Goal: Information Seeking & Learning: Learn about a topic

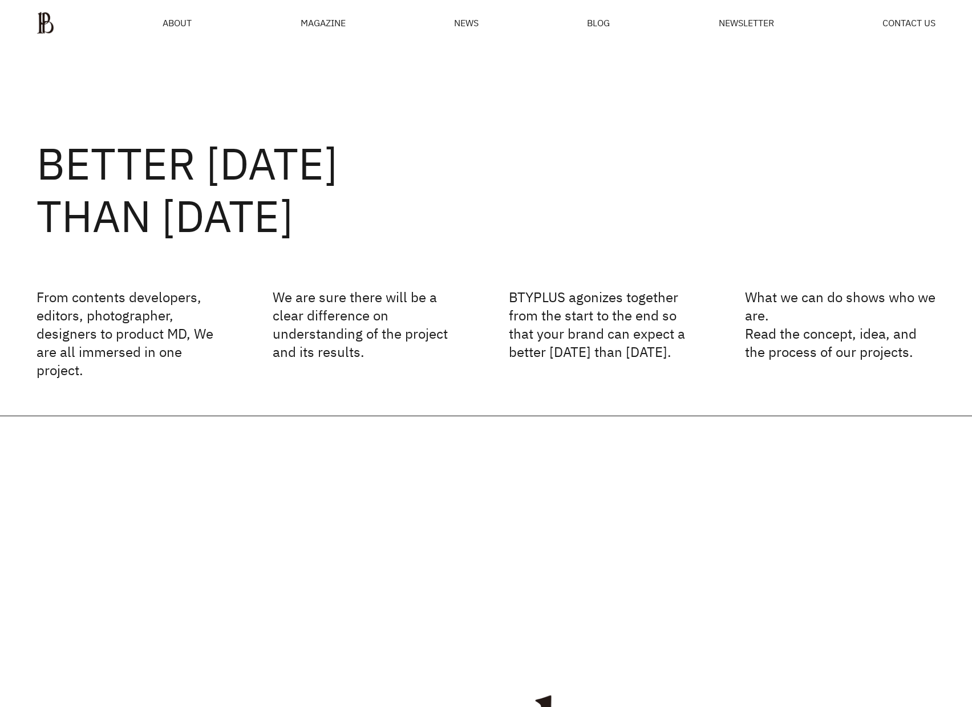
click at [186, 19] on span "ABOUT" at bounding box center [177, 22] width 29 height 9
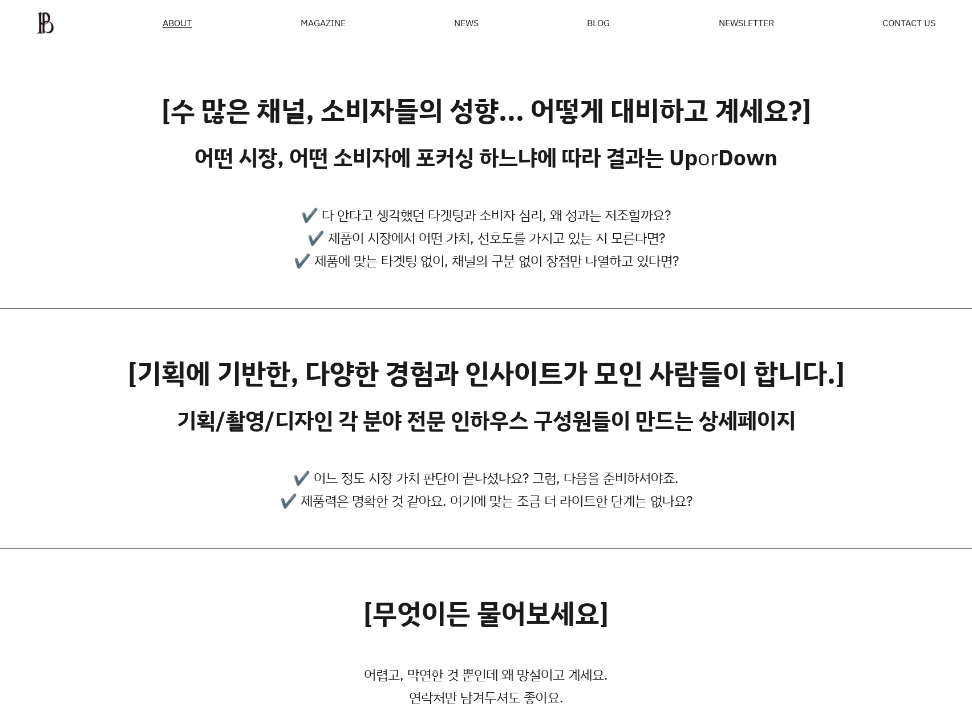
click at [53, 21] on img at bounding box center [45, 22] width 18 height 23
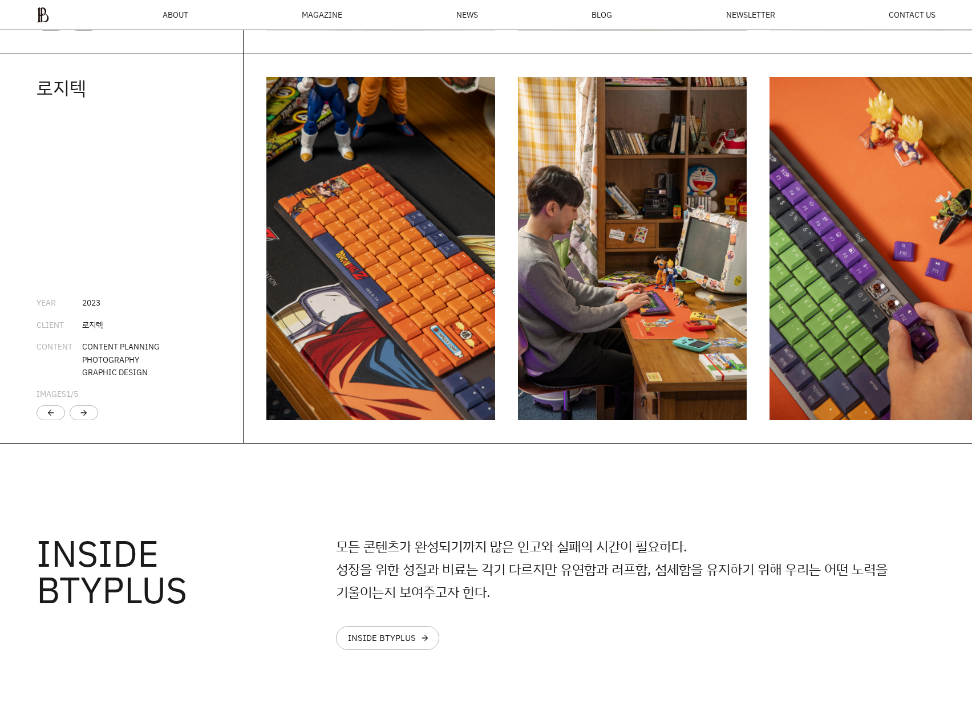
scroll to position [2552, 0]
click at [92, 420] on div "arrow_forward" at bounding box center [84, 412] width 29 height 15
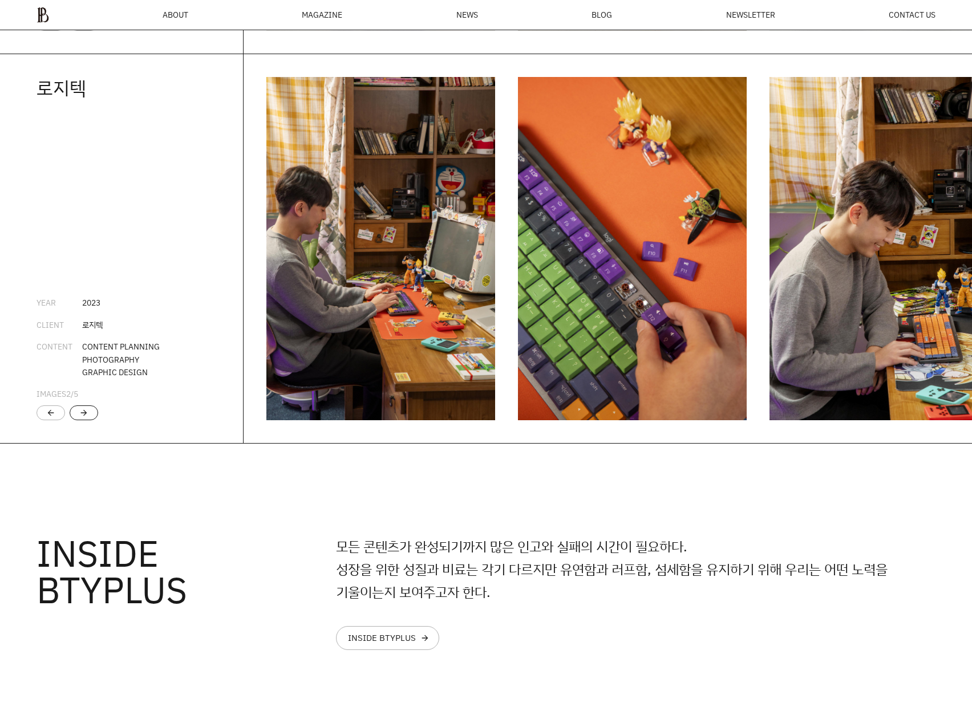
click at [92, 420] on div "arrow_forward" at bounding box center [84, 412] width 29 height 15
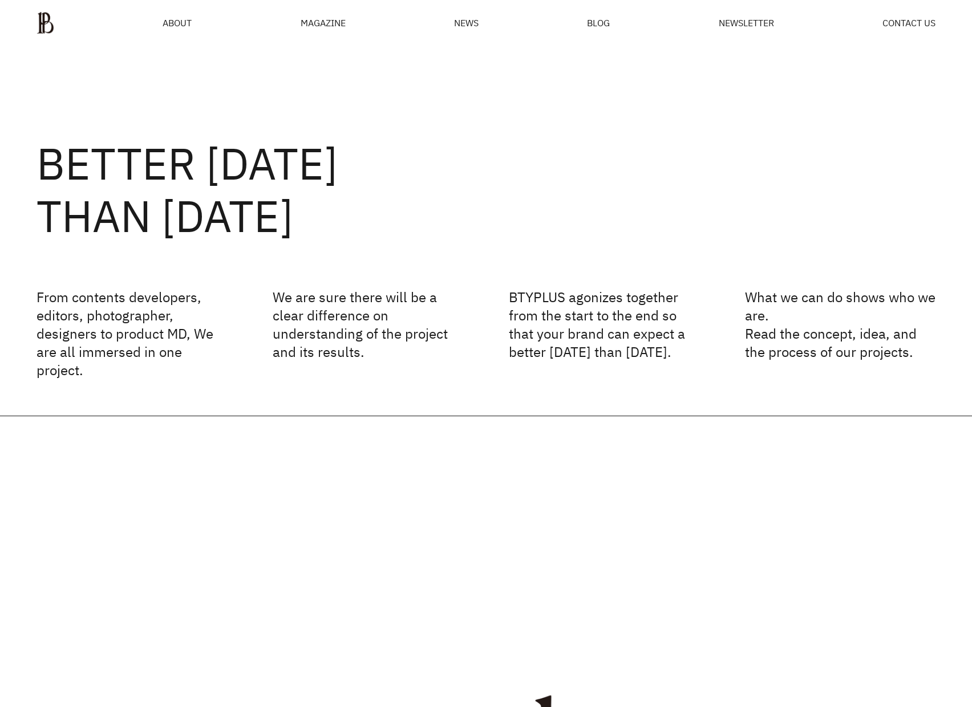
scroll to position [0, 0]
click at [332, 23] on div "MAGAZINE" at bounding box center [322, 22] width 45 height 9
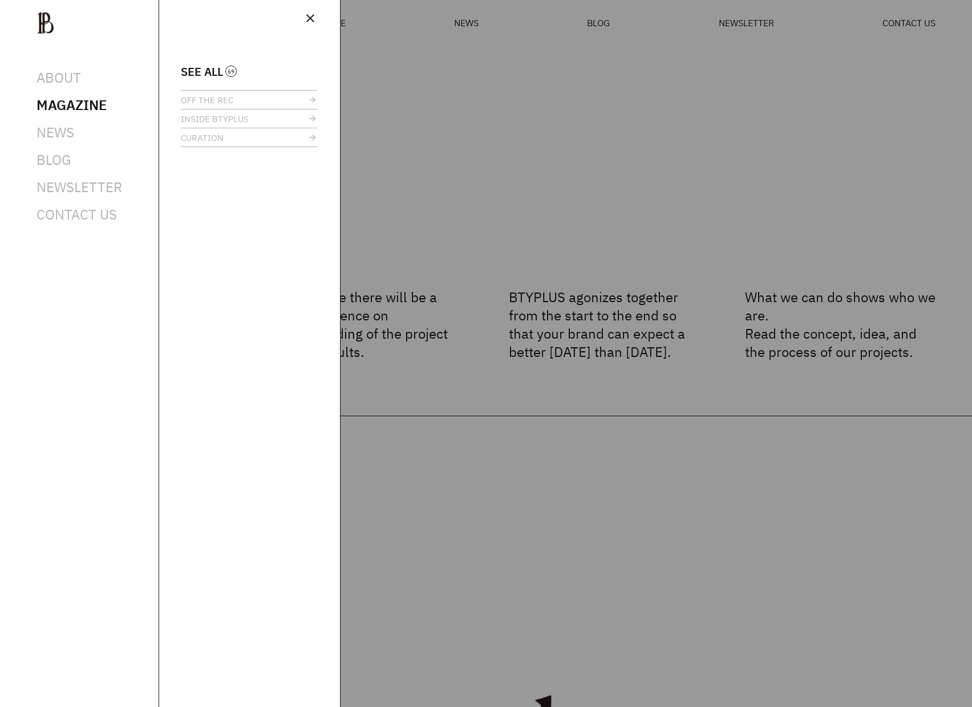
click at [223, 67] on span "SEE ALL" at bounding box center [202, 71] width 42 height 9
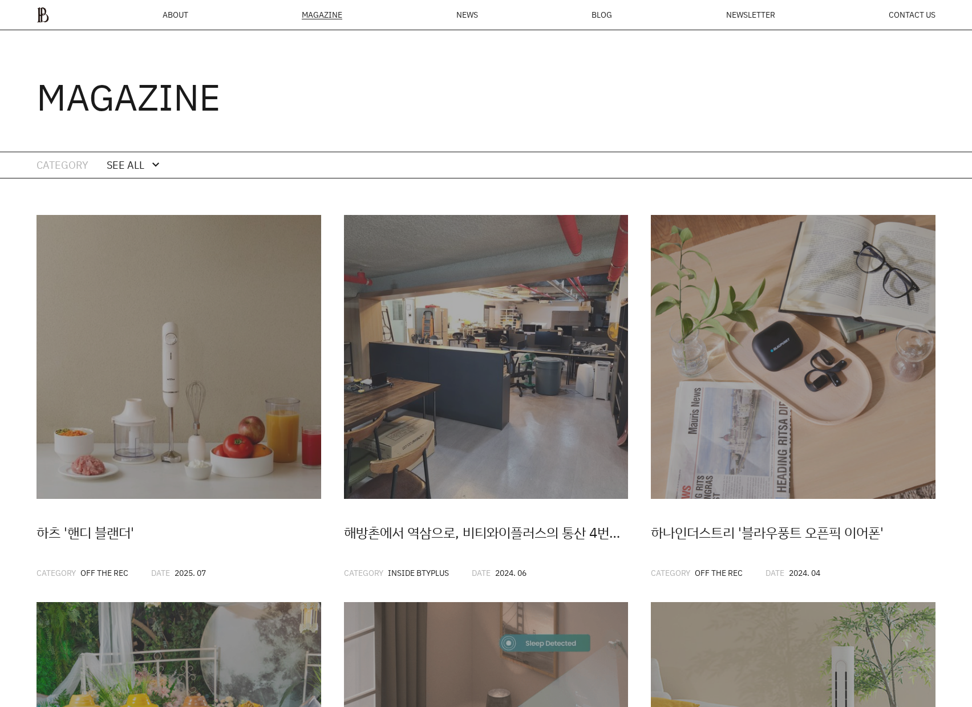
scroll to position [43, 0]
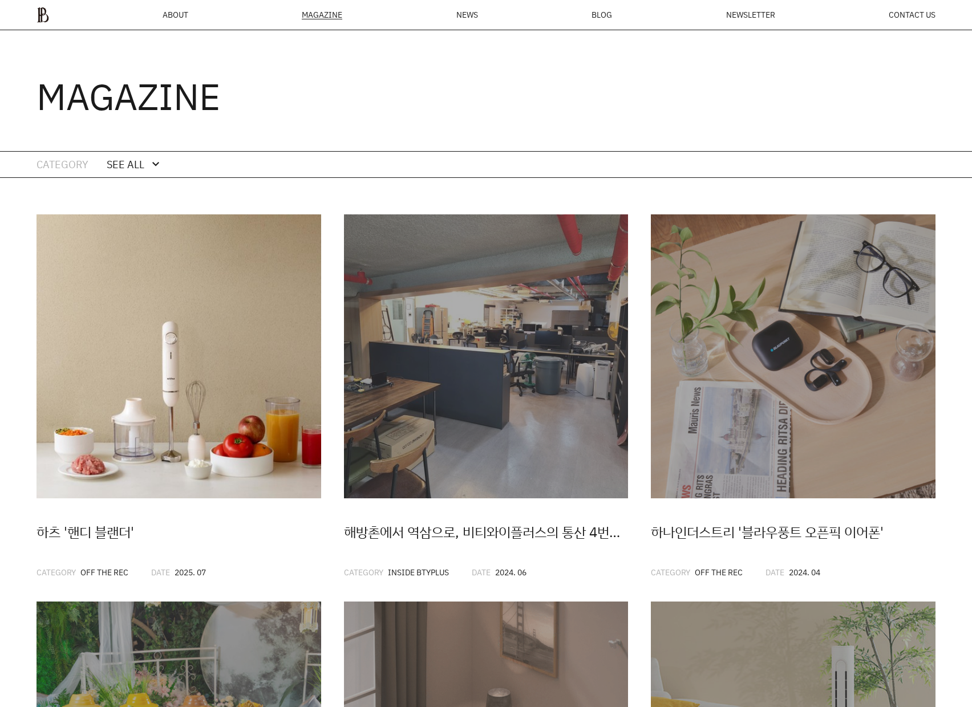
click at [242, 265] on img at bounding box center [178, 356] width 285 height 285
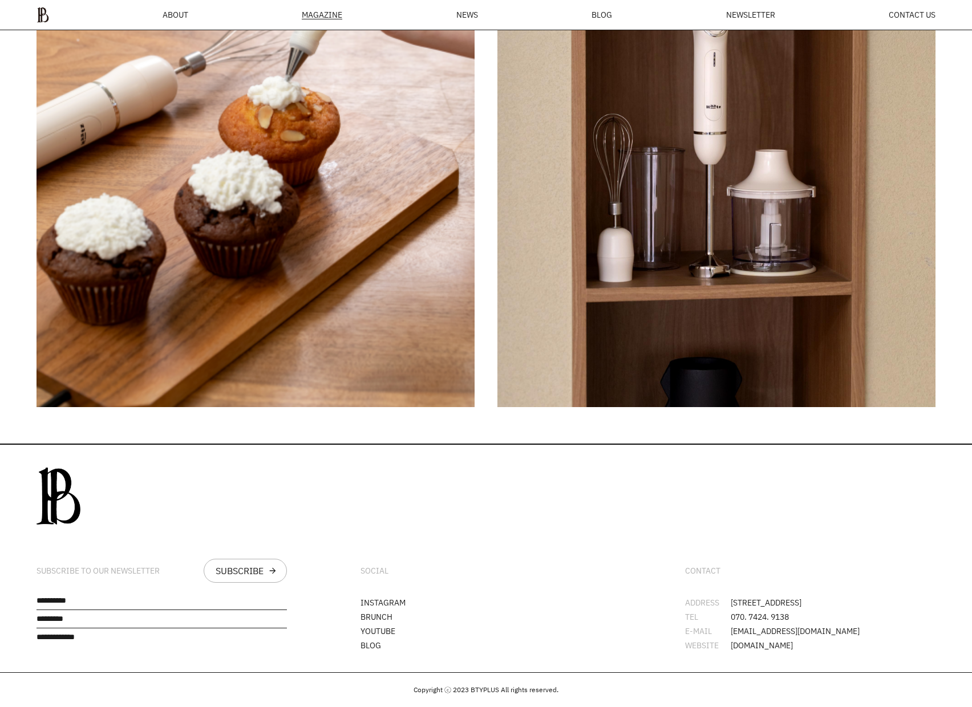
scroll to position [3909, 0]
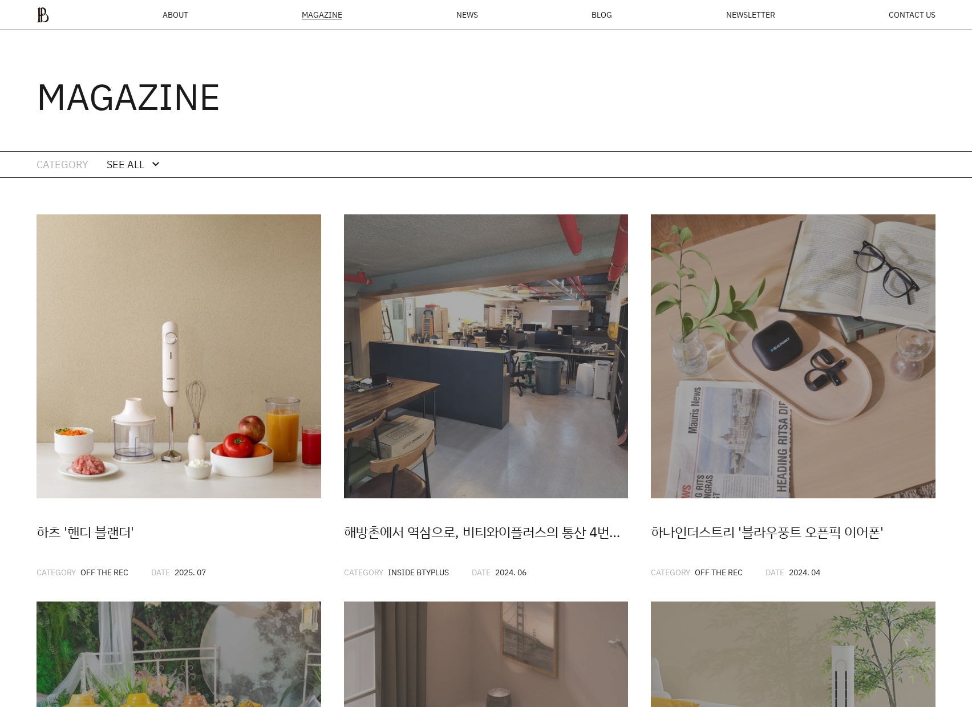
scroll to position [156, 0]
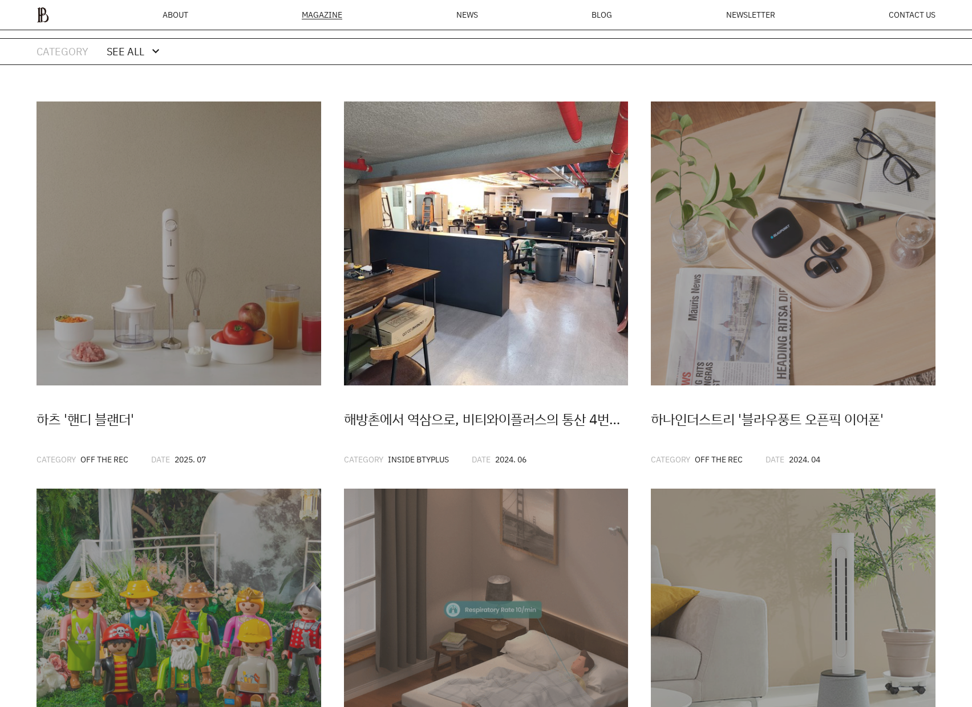
click at [359, 224] on img at bounding box center [486, 243] width 285 height 285
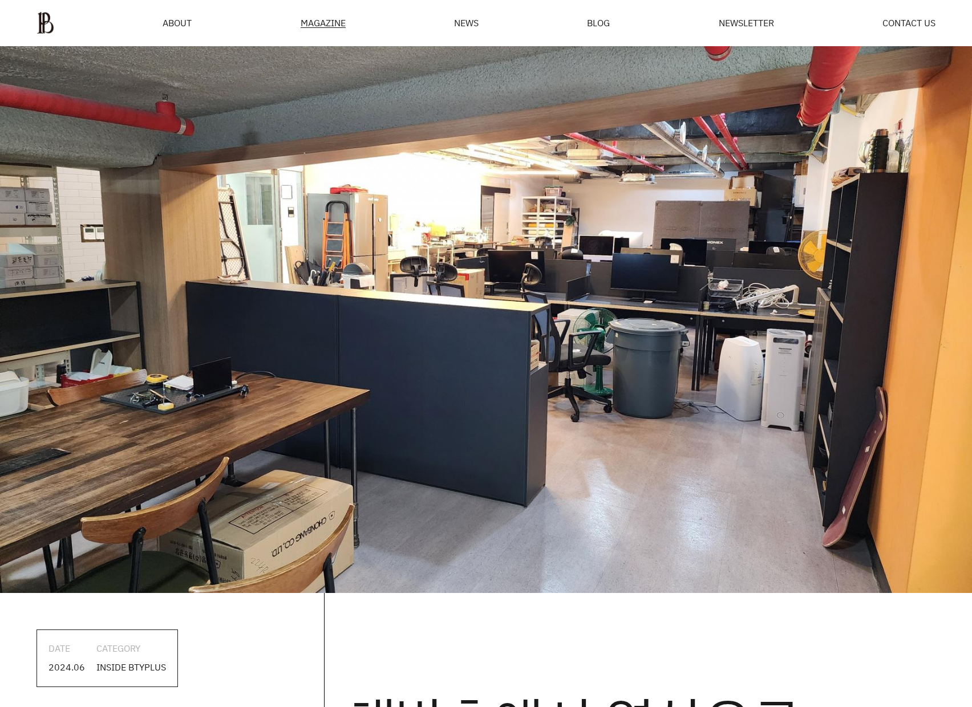
click at [456, 18] on span "NEWS" at bounding box center [466, 22] width 25 height 9
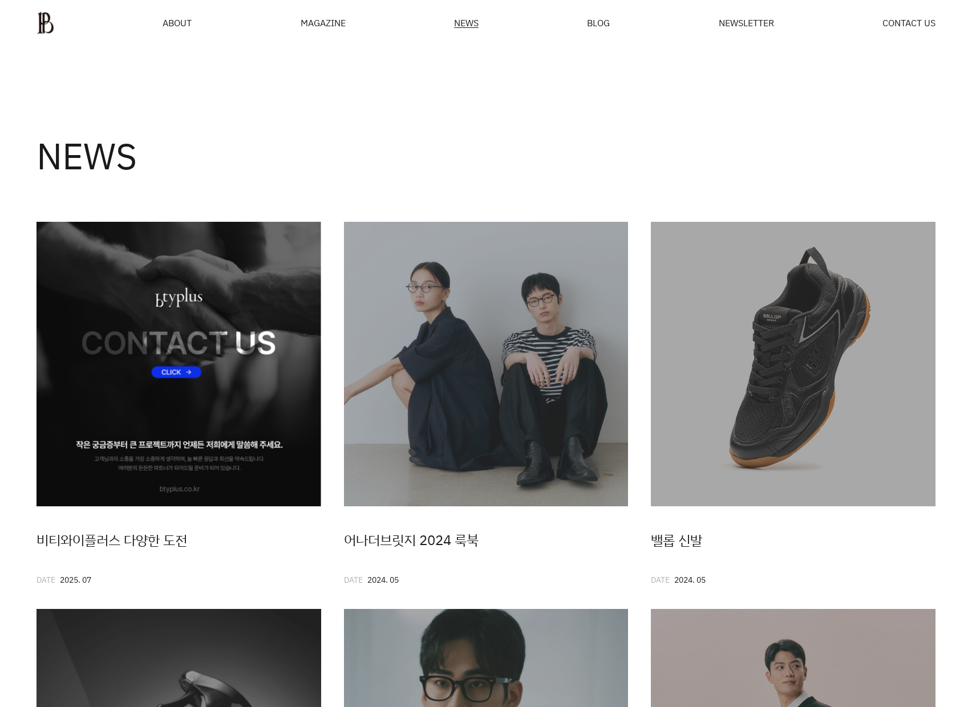
click at [121, 323] on img at bounding box center [178, 364] width 285 height 285
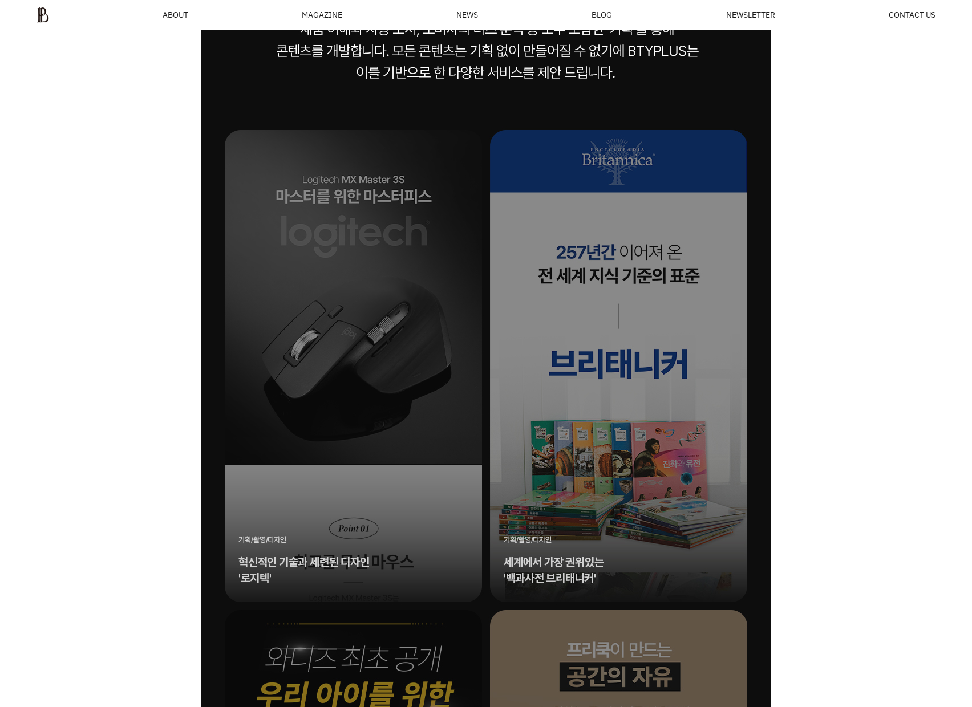
scroll to position [7018, 0]
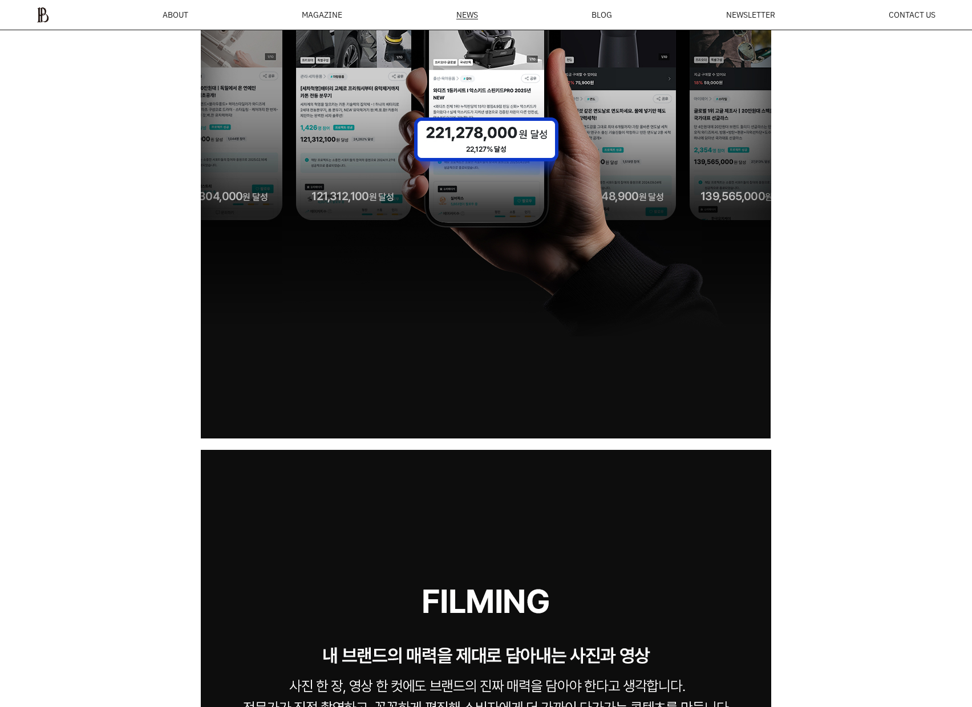
click at [596, 15] on span "BLOG" at bounding box center [601, 15] width 21 height 8
